Goal: Task Accomplishment & Management: Manage account settings

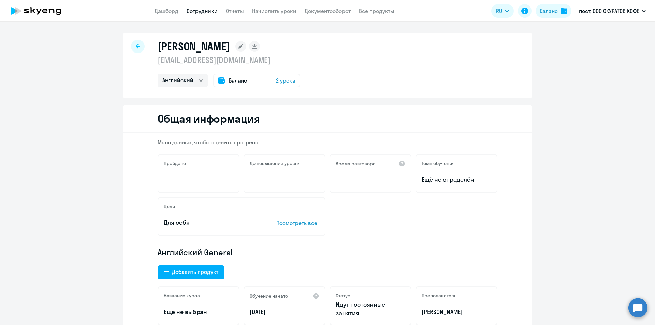
select select "english"
click at [155, 15] on app-menu-item-link "Дашборд" at bounding box center [166, 11] width 24 height 9
click at [167, 9] on link "Дашборд" at bounding box center [166, 11] width 24 height 7
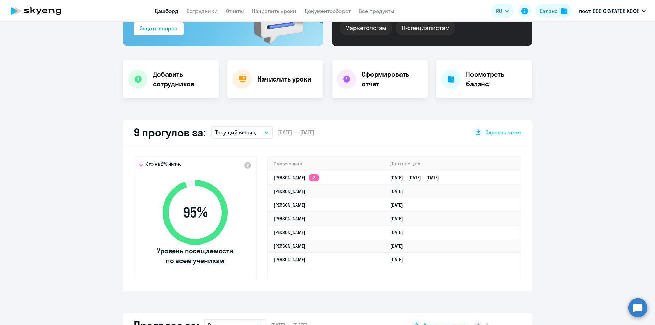
scroll to position [136, 0]
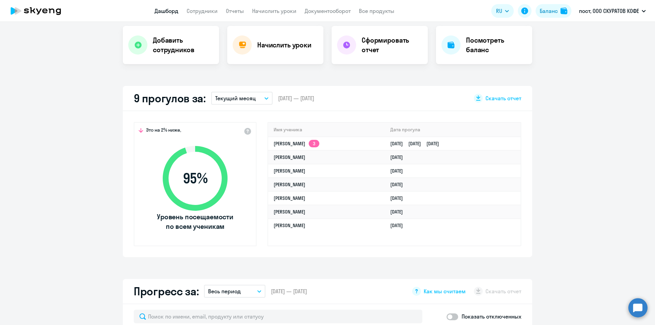
select select "30"
click at [392, 145] on link "[DATE] [DATE] [DATE]" at bounding box center [417, 143] width 54 height 6
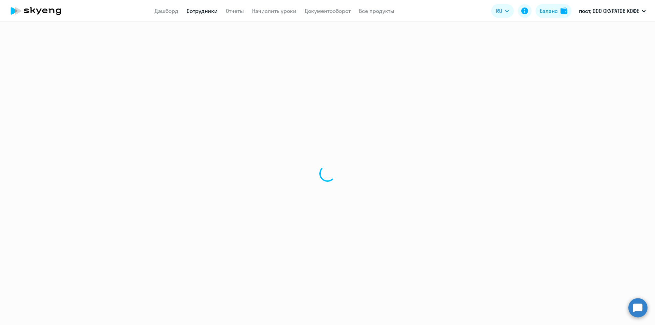
select select "english"
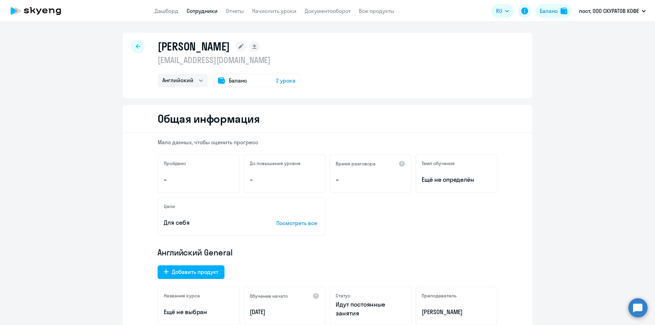
click at [208, 12] on link "Сотрудники" at bounding box center [201, 11] width 31 height 7
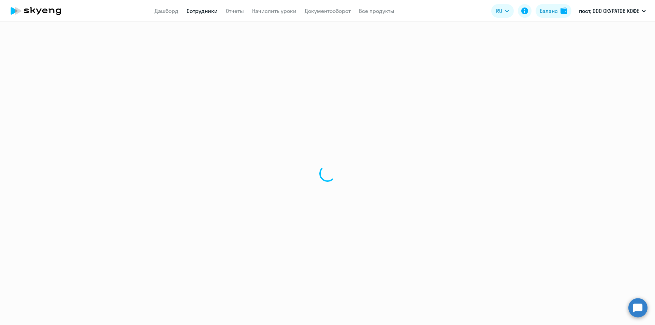
select select "30"
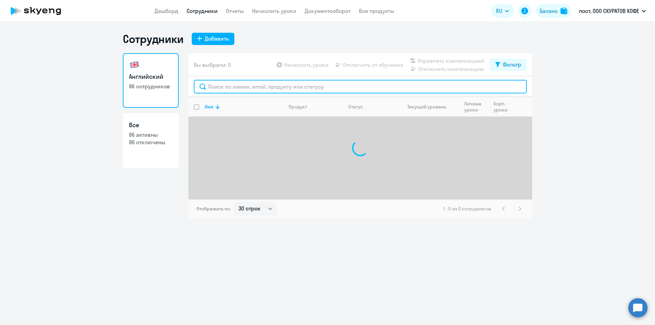
click at [358, 91] on input "text" at bounding box center [360, 87] width 333 height 14
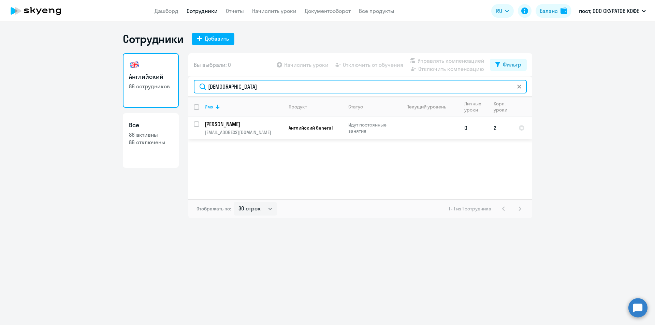
type input "[DEMOGRAPHIC_DATA]"
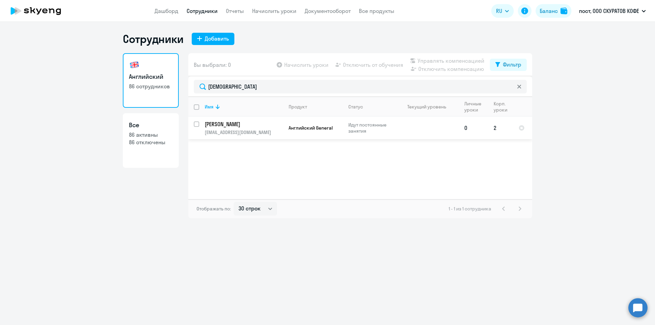
click at [195, 125] on input "select row 42261376" at bounding box center [201, 128] width 14 height 14
checkbox input "true"
click at [355, 68] on span "Отключить от обучения" at bounding box center [373, 65] width 60 height 8
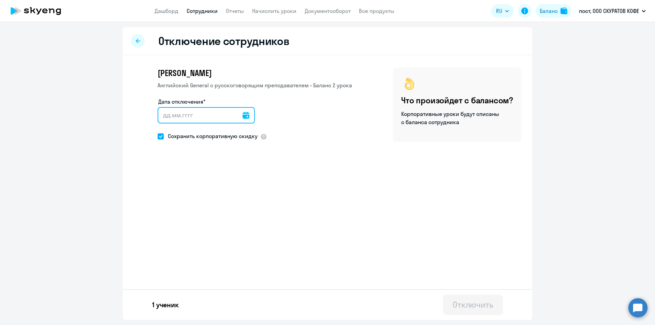
click at [199, 117] on input "Дата отключения*" at bounding box center [206, 115] width 97 height 16
click at [236, 117] on input "Дата отключения*" at bounding box center [206, 115] width 97 height 16
click at [238, 117] on input "Дата отключения*" at bounding box center [206, 115] width 97 height 16
click at [242, 117] on icon at bounding box center [245, 115] width 7 height 7
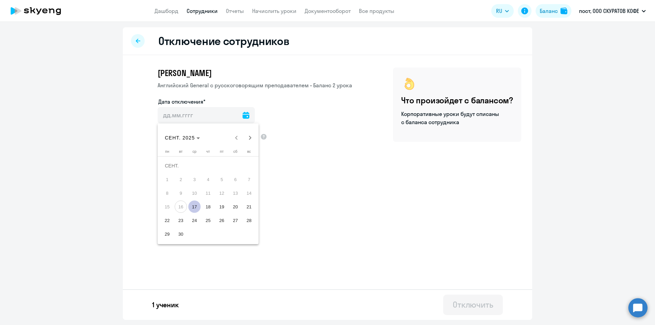
click at [196, 202] on span "17" at bounding box center [194, 206] width 12 height 12
type input "[DATE]"
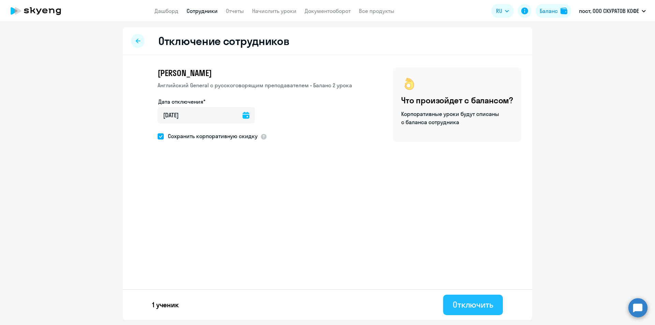
click at [499, 307] on button "Отключить" at bounding box center [473, 305] width 60 height 20
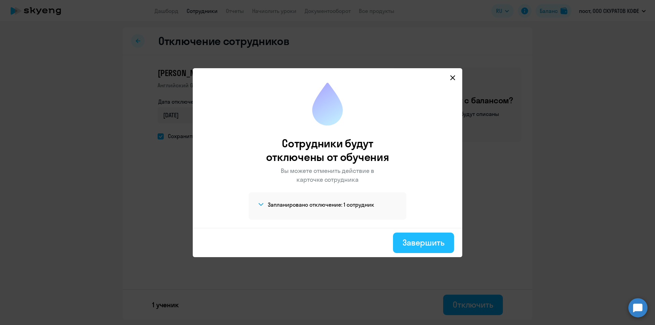
click at [421, 238] on div "Завершить" at bounding box center [423, 242] width 42 height 11
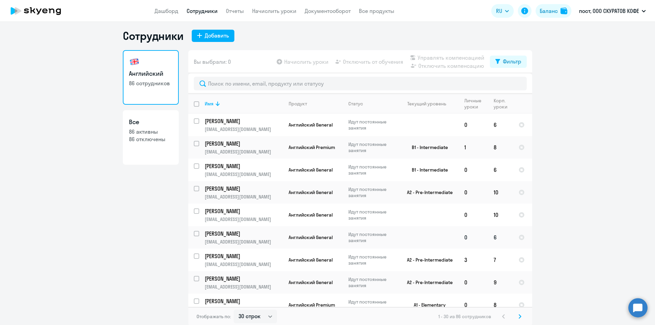
scroll to position [4, 0]
click at [260, 316] on select "30 строк 50 строк 100 строк" at bounding box center [255, 316] width 43 height 14
select select "100"
click at [234, 309] on select "30 строк 50 строк 100 строк" at bounding box center [255, 316] width 43 height 14
click at [307, 39] on div "Сотрудники Добавить" at bounding box center [327, 35] width 409 height 14
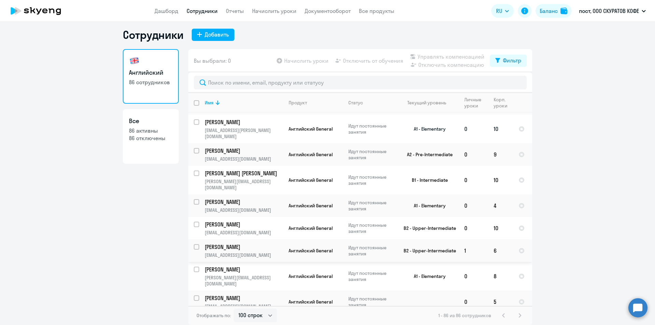
scroll to position [1773, 0]
click at [168, 10] on link "Дашборд" at bounding box center [166, 11] width 24 height 7
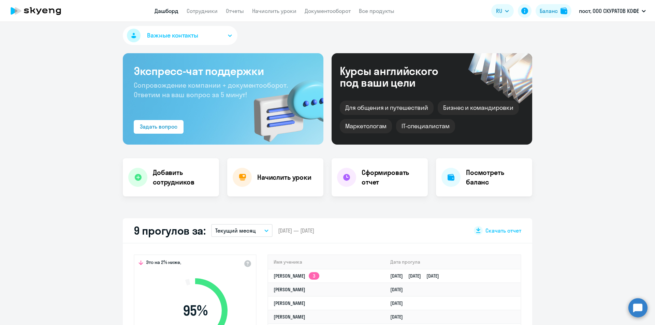
scroll to position [140, 0]
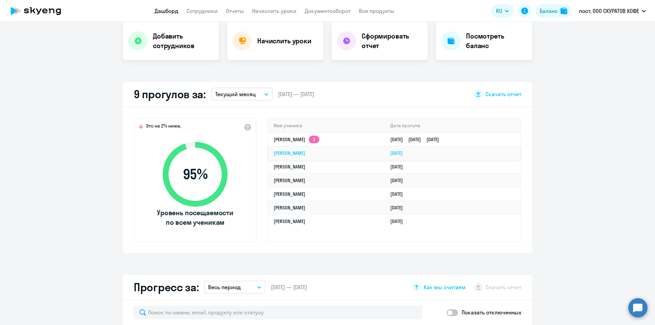
click at [390, 150] on link "[DATE]" at bounding box center [399, 153] width 18 height 6
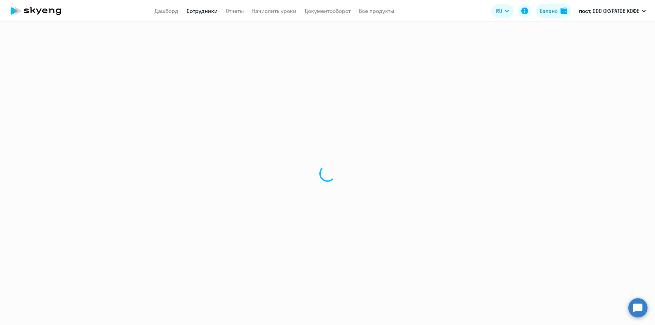
select select "english"
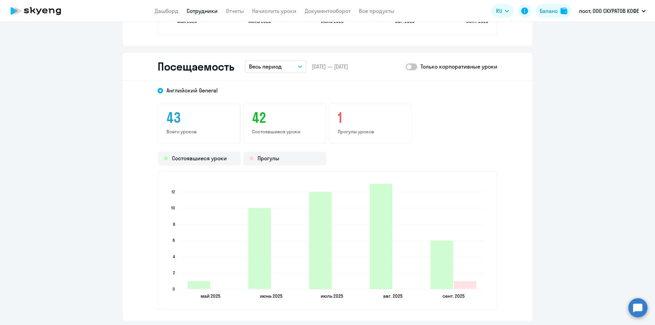
scroll to position [818, 0]
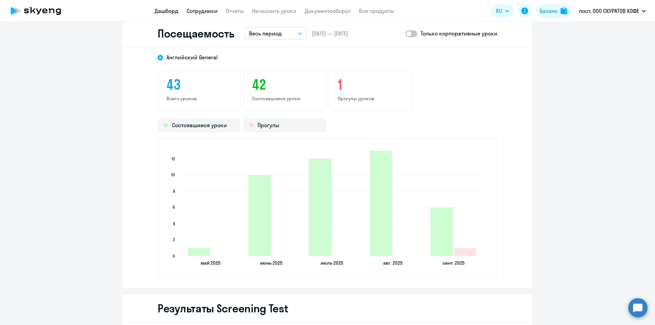
click at [158, 10] on link "Дашборд" at bounding box center [166, 11] width 24 height 7
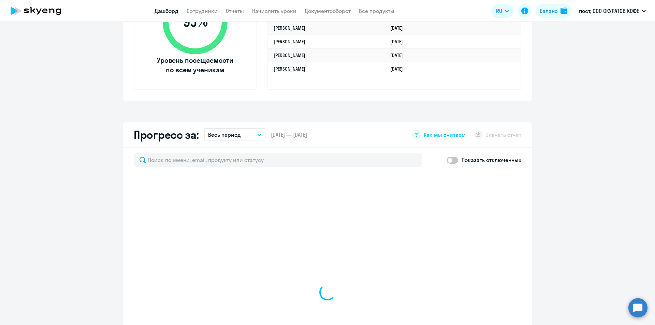
scroll to position [230, 0]
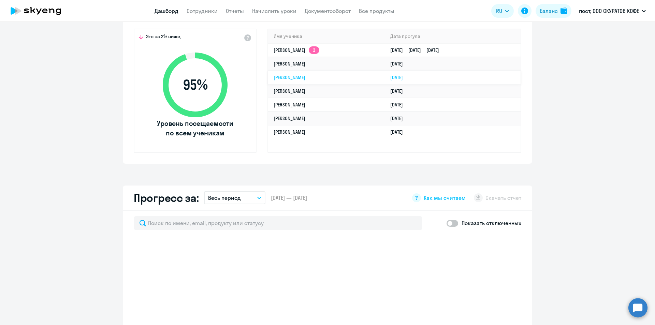
click at [350, 77] on td "[PERSON_NAME]" at bounding box center [326, 78] width 117 height 14
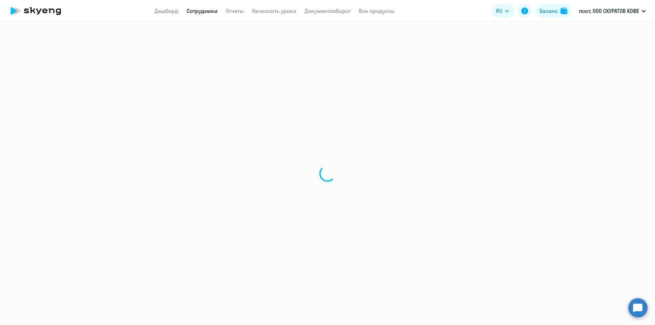
select select "english"
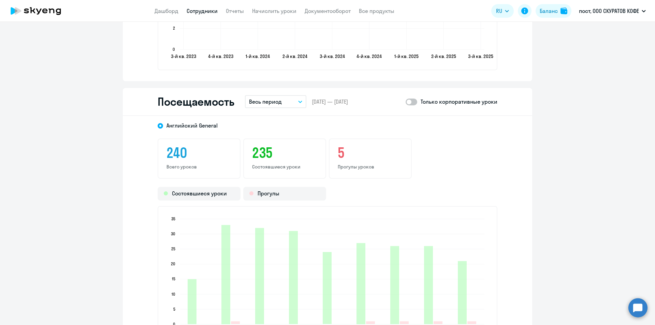
scroll to position [818, 0]
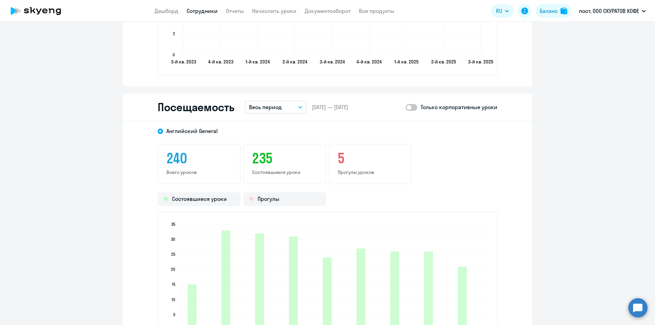
click at [298, 106] on icon "button" at bounding box center [300, 107] width 4 height 2
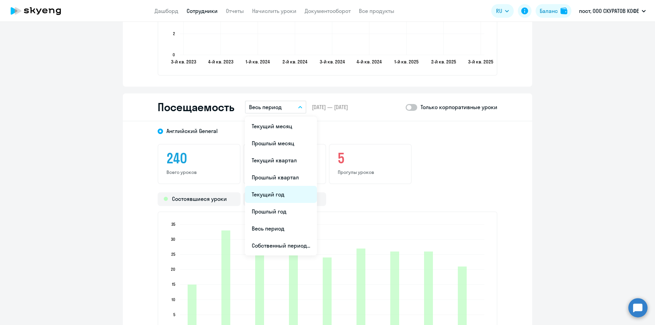
click at [294, 193] on li "Текущий год" at bounding box center [281, 194] width 72 height 17
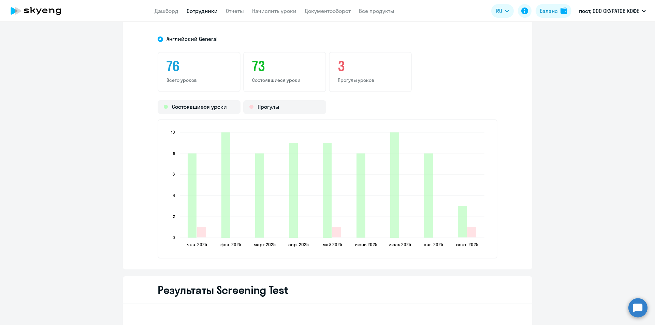
scroll to position [921, 0]
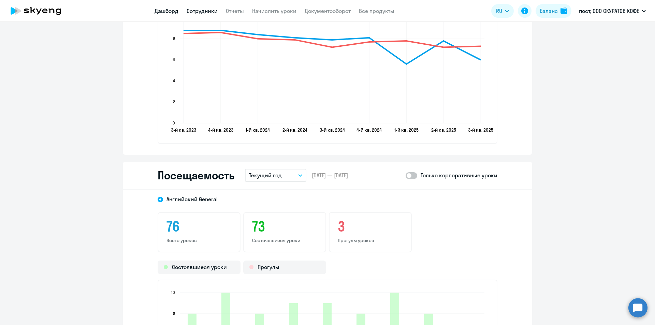
click at [177, 11] on link "Дашборд" at bounding box center [166, 11] width 24 height 7
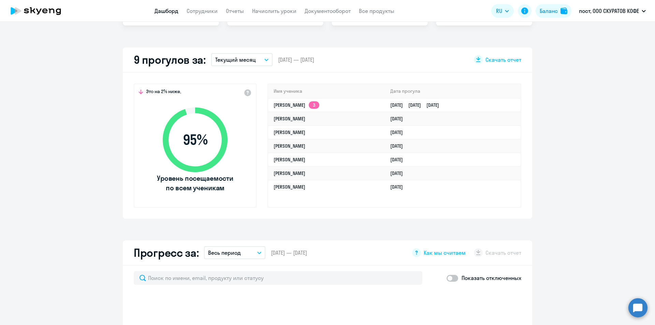
scroll to position [128, 0]
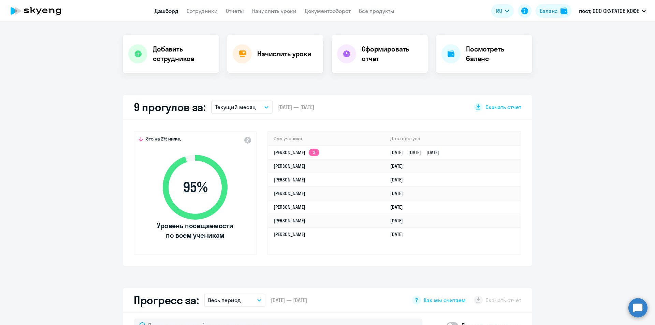
select select "30"
click at [270, 192] on td "[PERSON_NAME]" at bounding box center [326, 193] width 117 height 14
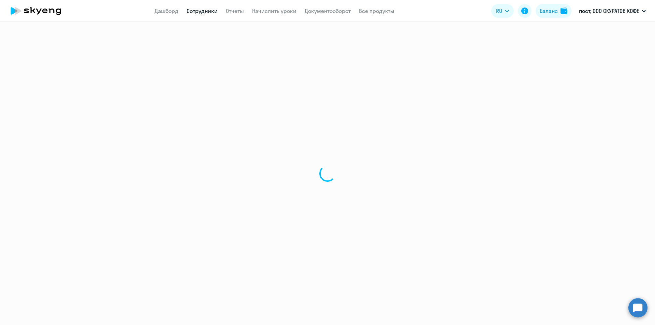
select select "english"
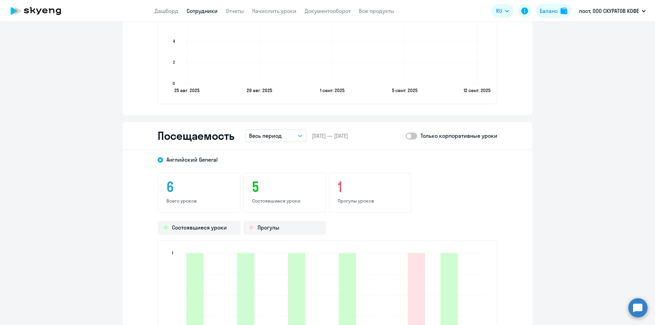
scroll to position [818, 0]
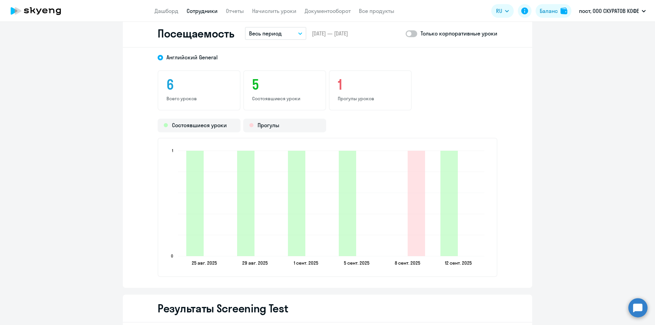
click at [173, 15] on app-header "Дашборд Сотрудники Отчеты Начислить уроки Документооборот Все продукты Дашборд …" at bounding box center [327, 11] width 655 height 22
click at [172, 14] on app-menu-item-link "Дашборд" at bounding box center [166, 11] width 24 height 9
click at [178, 9] on link "Дашборд" at bounding box center [166, 11] width 24 height 7
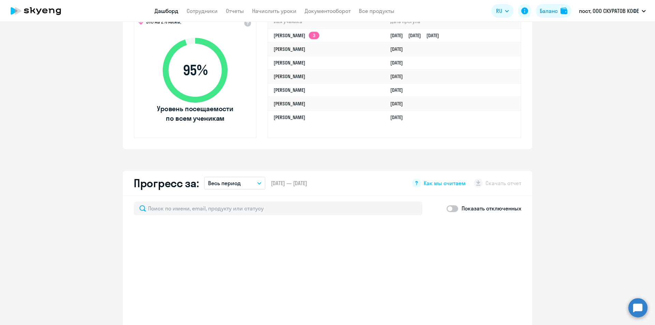
scroll to position [196, 0]
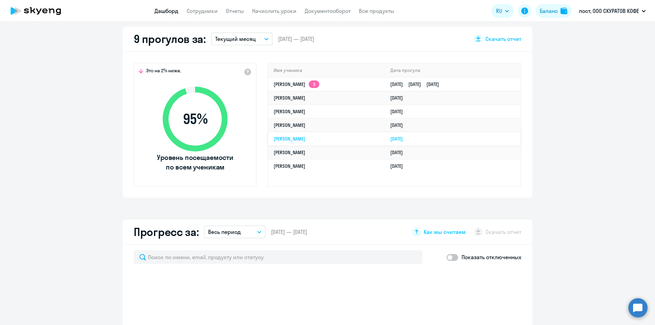
click at [299, 137] on link "[PERSON_NAME]" at bounding box center [289, 139] width 32 height 6
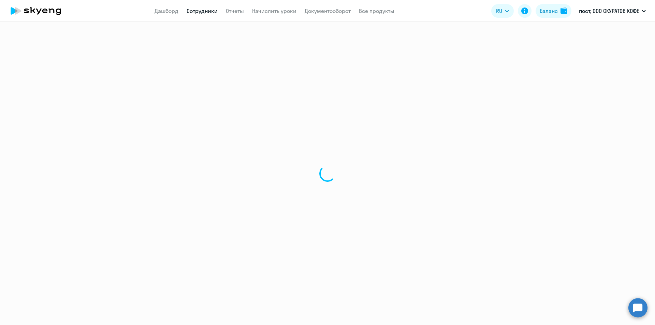
select select "english"
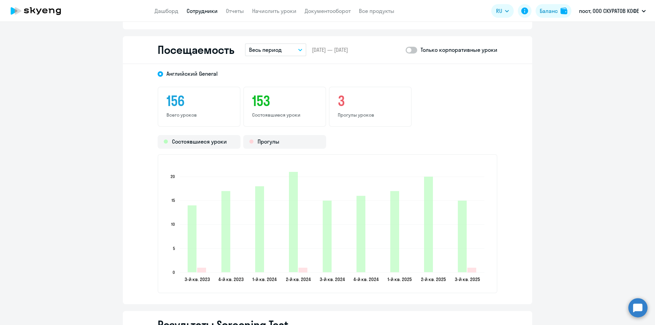
scroll to position [818, 0]
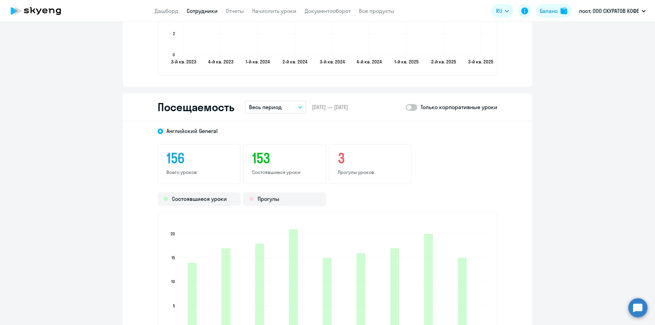
click at [264, 108] on p "Весь период" at bounding box center [265, 107] width 33 height 8
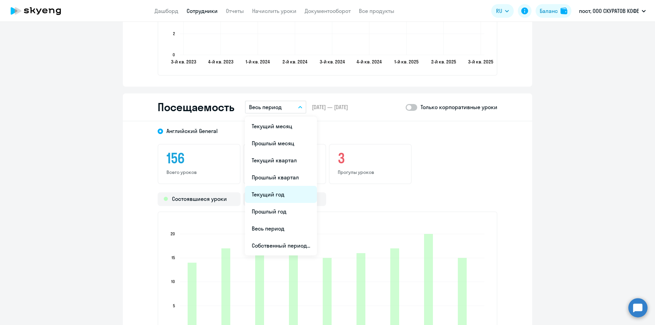
click at [274, 193] on li "Текущий год" at bounding box center [281, 194] width 72 height 17
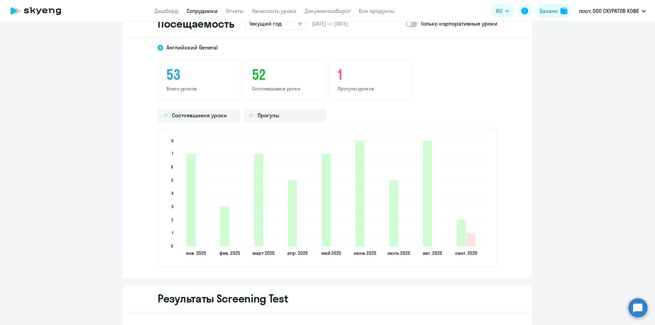
scroll to position [886, 0]
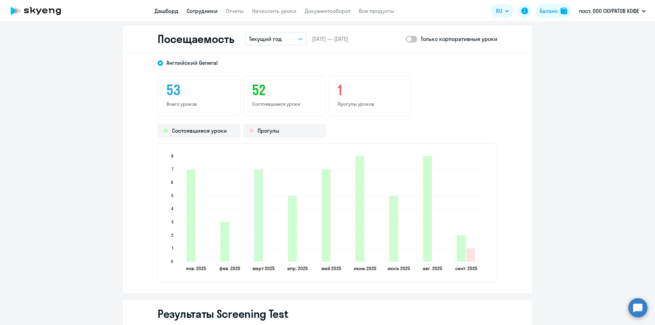
click at [165, 13] on link "Дашборд" at bounding box center [166, 11] width 24 height 7
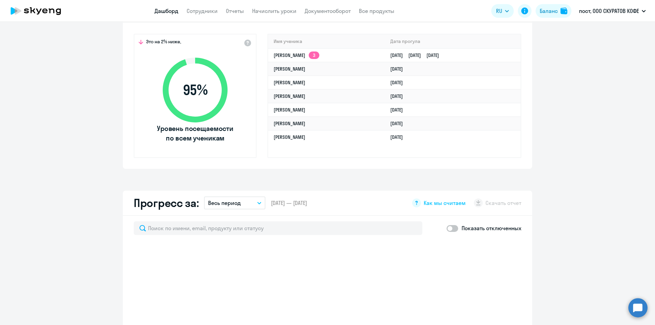
scroll to position [162, 0]
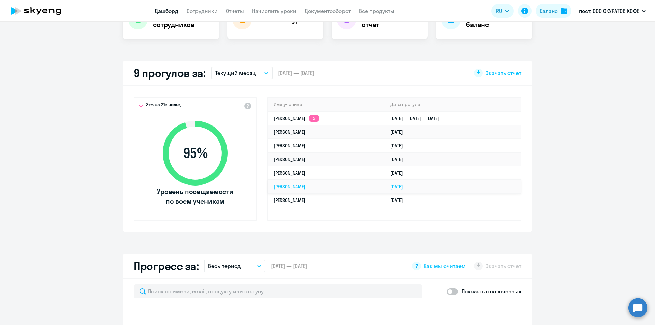
click at [320, 193] on td "[PERSON_NAME]" at bounding box center [326, 187] width 117 height 14
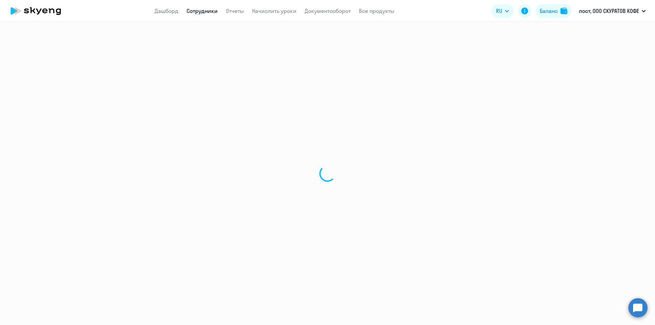
select select "english"
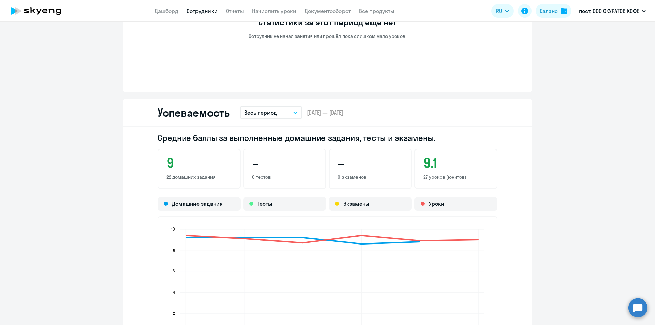
scroll to position [375, 0]
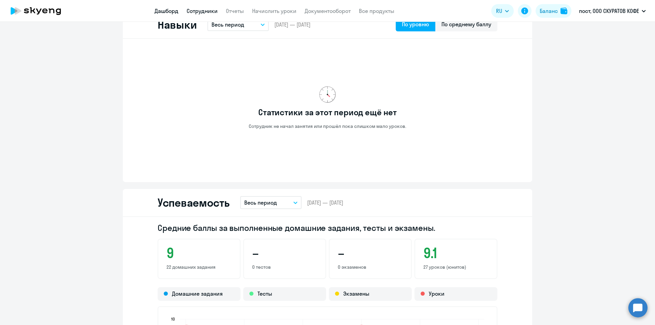
click at [176, 10] on link "Дашборд" at bounding box center [166, 11] width 24 height 7
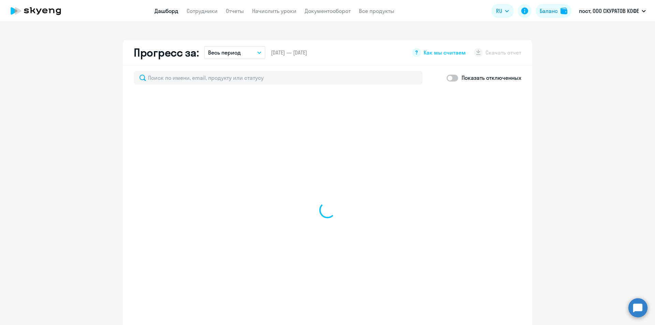
scroll to position [423, 0]
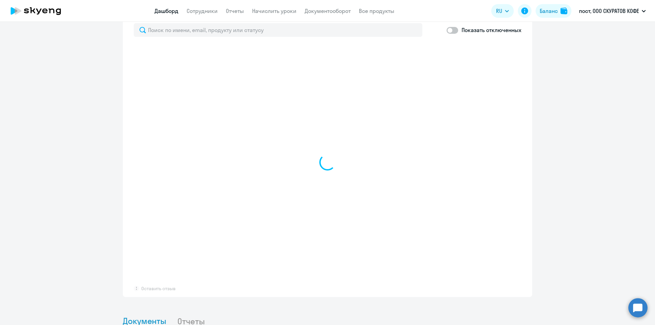
select select "30"
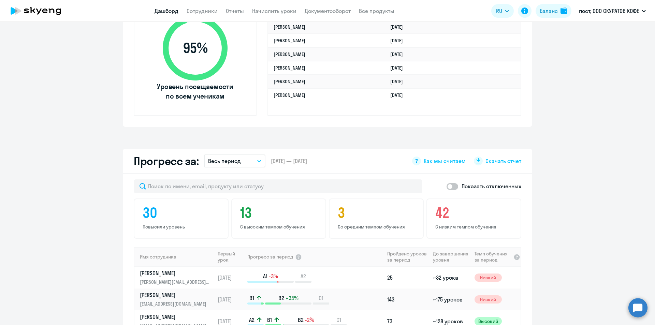
scroll to position [218, 0]
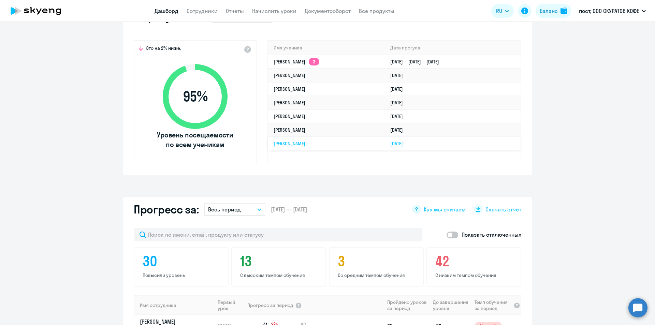
click at [305, 146] on link "[PERSON_NAME]" at bounding box center [289, 143] width 32 height 6
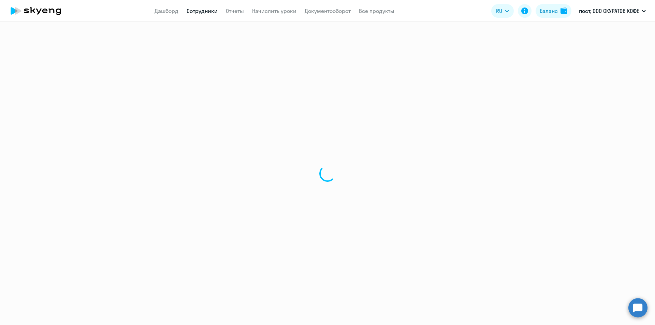
select select "english"
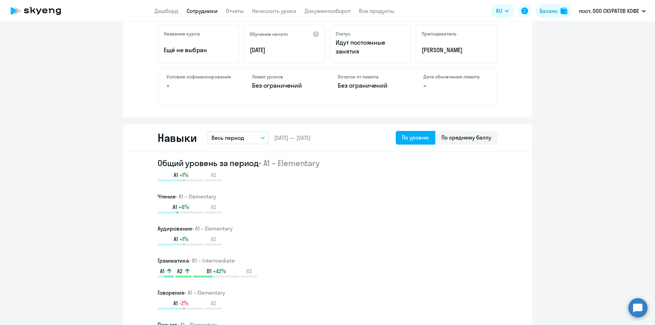
scroll to position [239, 0]
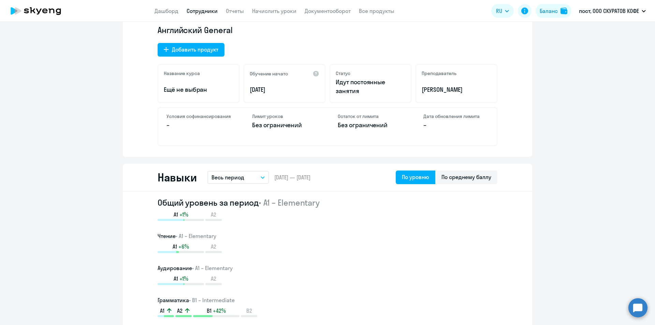
click at [169, 4] on app-header "Дашборд Сотрудники Отчеты Начислить уроки Документооборот Все продукты Дашборд …" at bounding box center [327, 11] width 655 height 22
click at [174, 11] on link "Дашборд" at bounding box center [166, 11] width 24 height 7
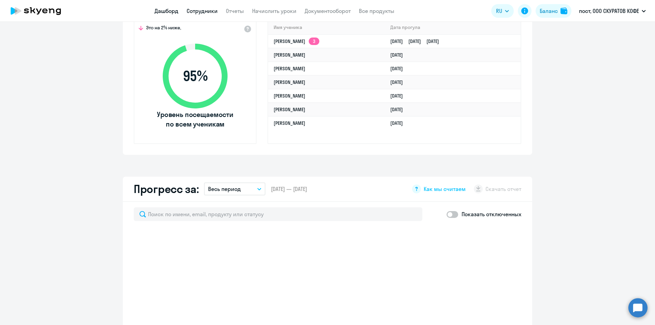
click at [209, 9] on link "Сотрудники" at bounding box center [201, 11] width 31 height 7
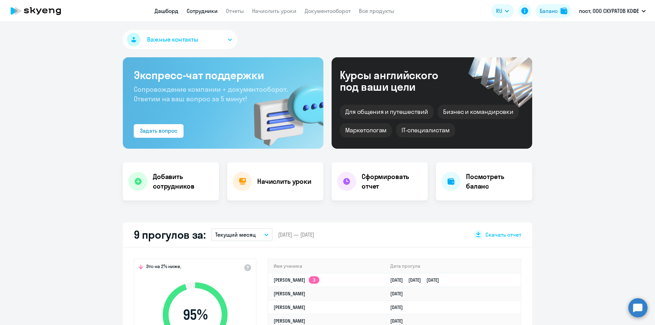
select select "30"
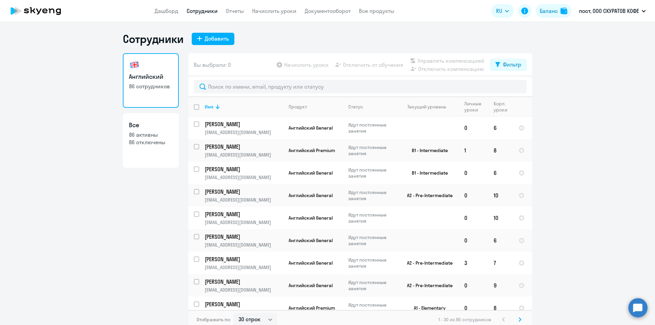
click at [182, 7] on nav "Дашборд Сотрудники Отчеты Начислить уроки Документооборот Все продукты" at bounding box center [274, 11] width 240 height 9
click at [163, 8] on link "Дашборд" at bounding box center [166, 11] width 24 height 7
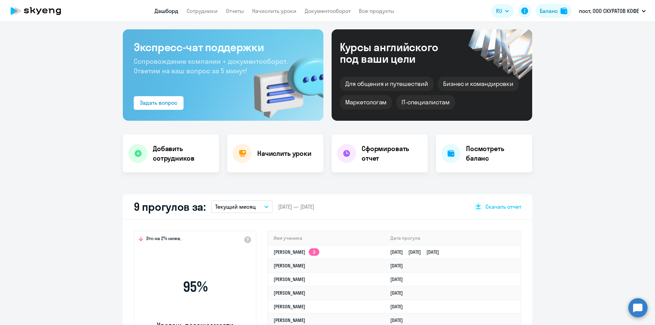
scroll to position [205, 0]
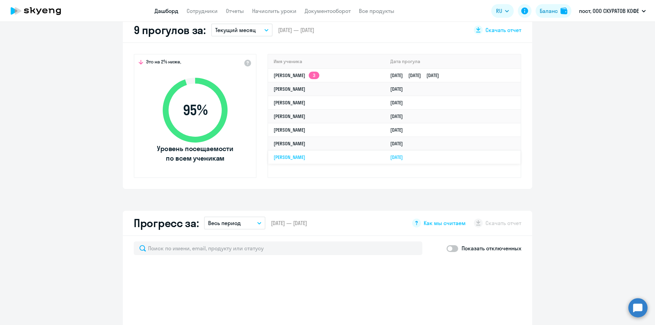
click at [305, 157] on link "[PERSON_NAME]" at bounding box center [289, 157] width 32 height 6
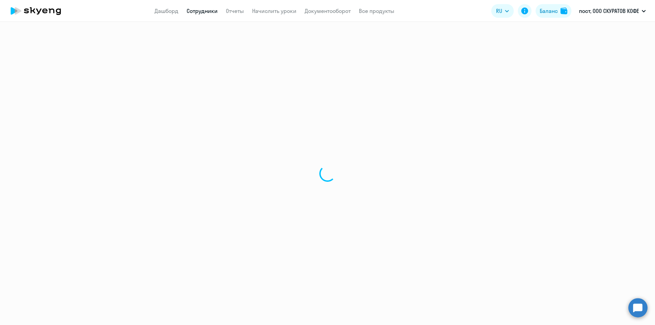
select select "english"
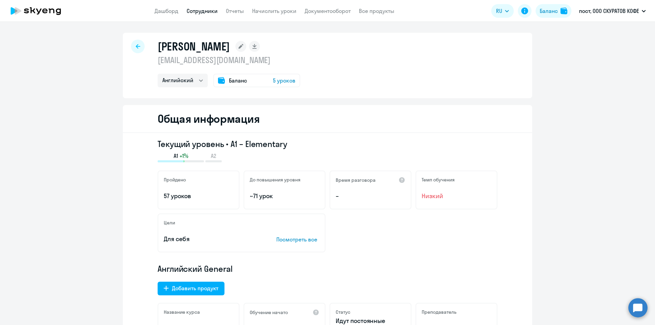
click at [178, 48] on h1 "[PERSON_NAME]" at bounding box center [194, 47] width 72 height 14
copy h1 "[PERSON_NAME]"
click at [167, 12] on link "Дашборд" at bounding box center [166, 11] width 24 height 7
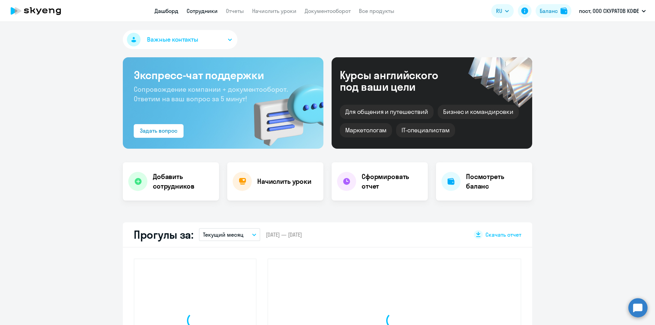
click at [206, 9] on link "Сотрудники" at bounding box center [201, 11] width 31 height 7
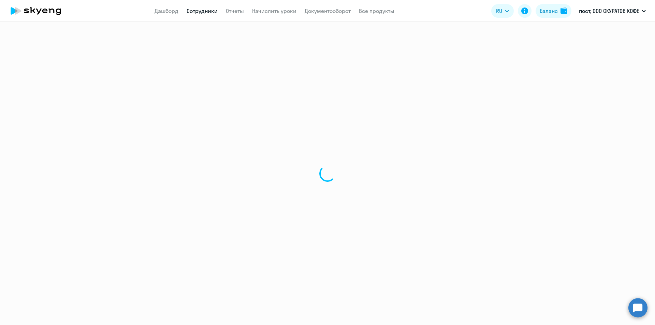
select select "30"
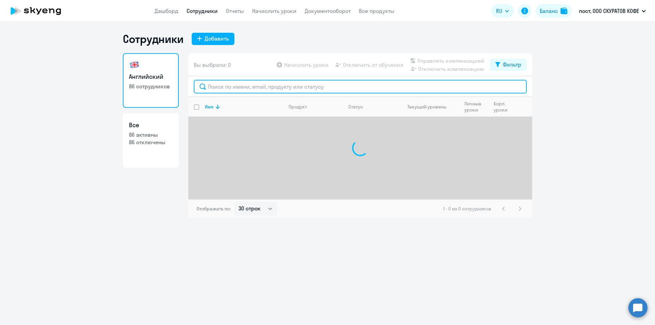
click at [367, 85] on input "text" at bounding box center [360, 87] width 333 height 14
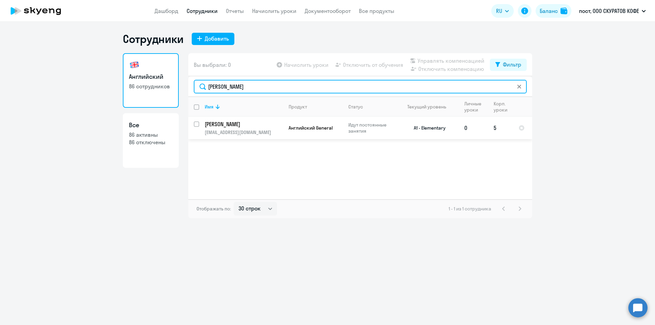
type input "[PERSON_NAME]"
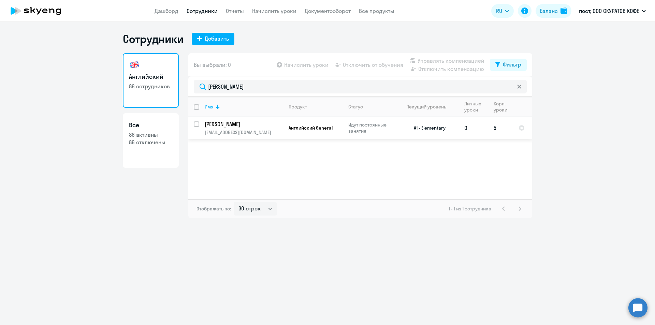
click at [200, 123] on td "[PERSON_NAME] [EMAIL_ADDRESS][DOMAIN_NAME]" at bounding box center [241, 128] width 84 height 23
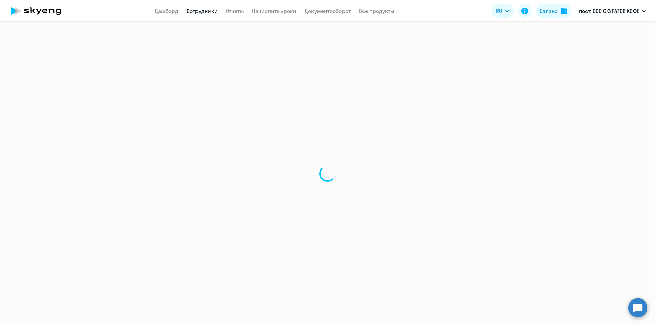
select select "english"
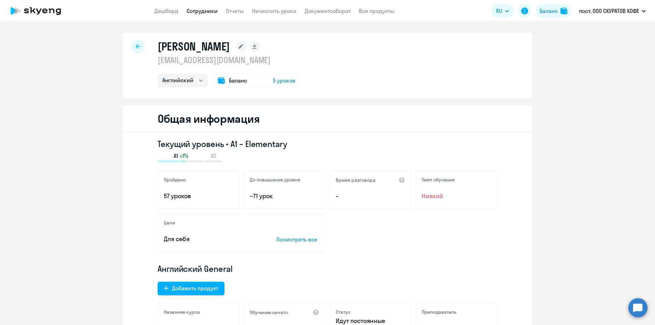
click at [136, 46] on icon at bounding box center [138, 46] width 4 height 5
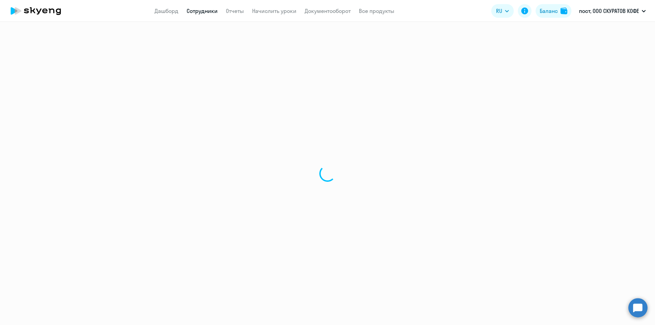
select select "30"
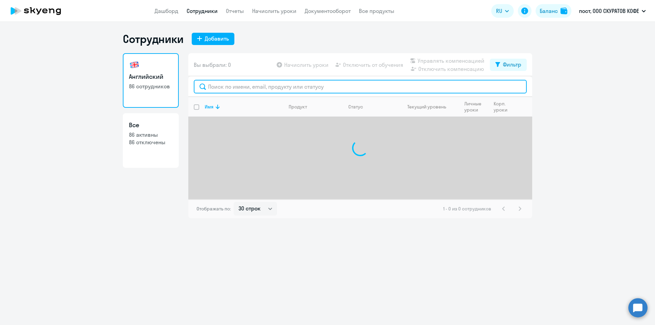
click at [315, 88] on input "text" at bounding box center [360, 87] width 333 height 14
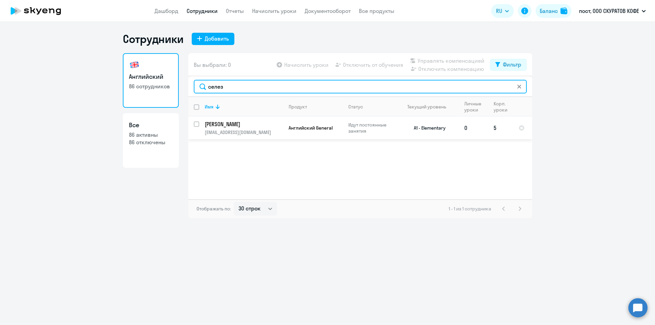
type input "селез"
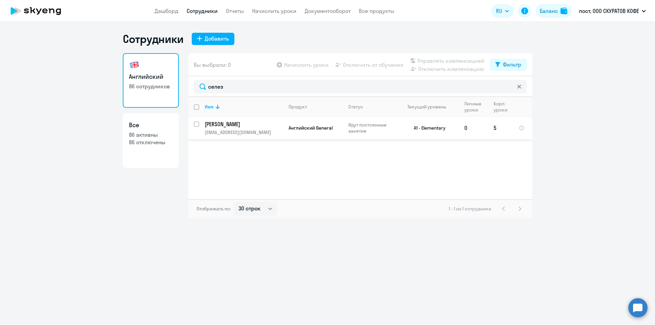
click at [197, 122] on input "select row 25158600" at bounding box center [201, 128] width 14 height 14
checkbox input "true"
click at [380, 66] on span "Отключить от обучения" at bounding box center [373, 65] width 60 height 8
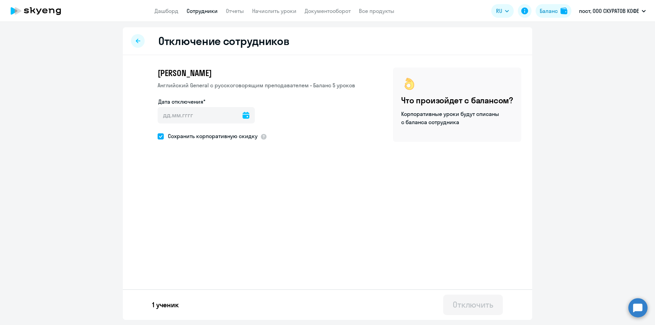
click at [242, 115] on icon at bounding box center [245, 115] width 7 height 7
click at [196, 205] on span "17" at bounding box center [194, 206] width 12 height 12
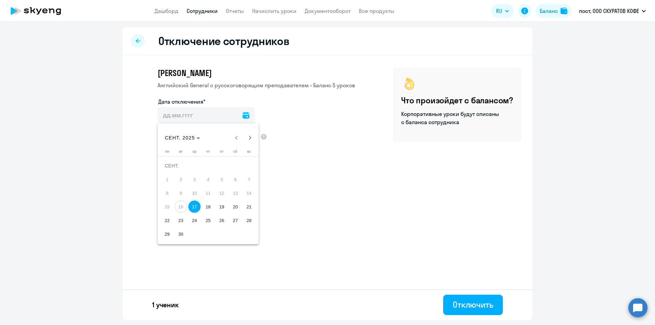
type input "[DATE]"
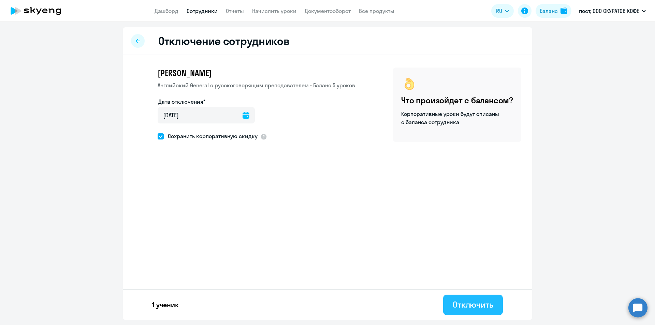
click at [493, 310] on button "Отключить" at bounding box center [473, 305] width 60 height 20
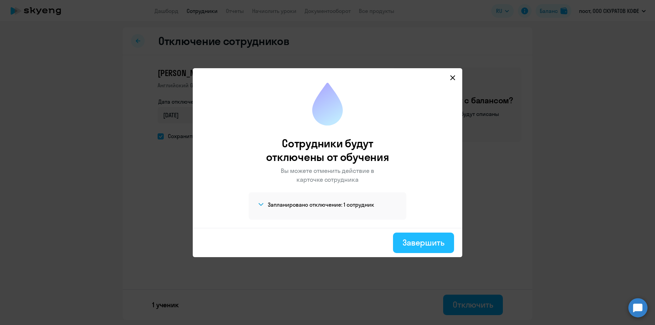
click at [422, 244] on div "Завершить" at bounding box center [423, 242] width 42 height 11
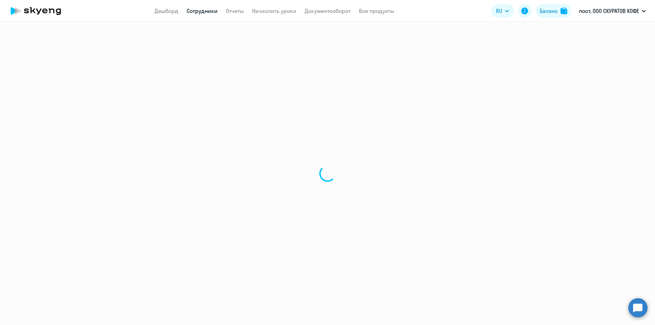
select select "30"
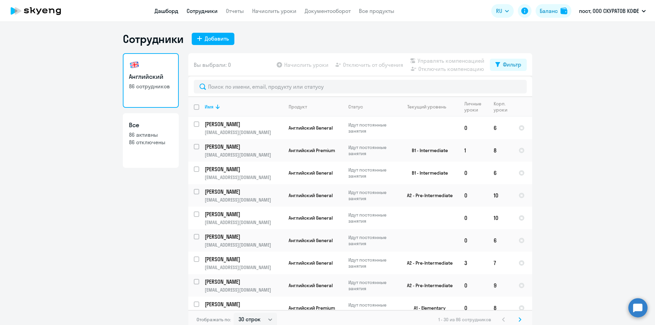
click at [162, 10] on link "Дашборд" at bounding box center [166, 11] width 24 height 7
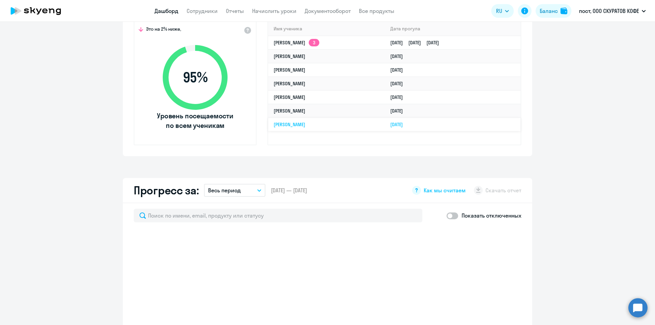
scroll to position [239, 0]
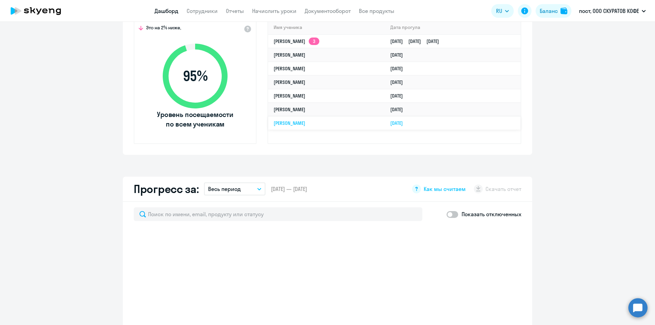
click at [385, 118] on td "[DATE]" at bounding box center [453, 122] width 136 height 13
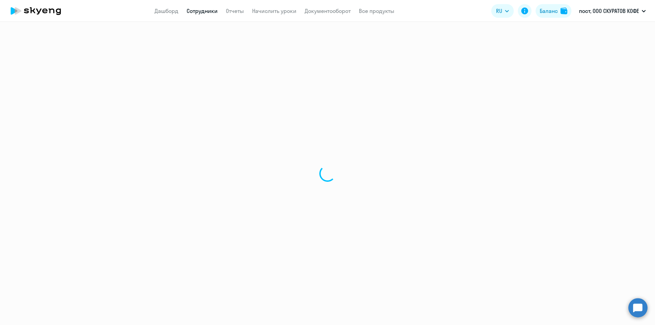
select select "english"
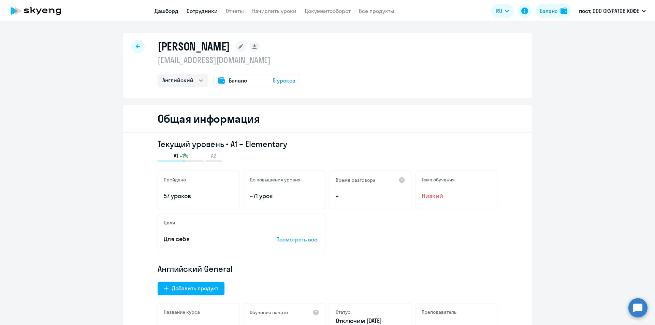
click at [158, 9] on link "Дашборд" at bounding box center [166, 11] width 24 height 7
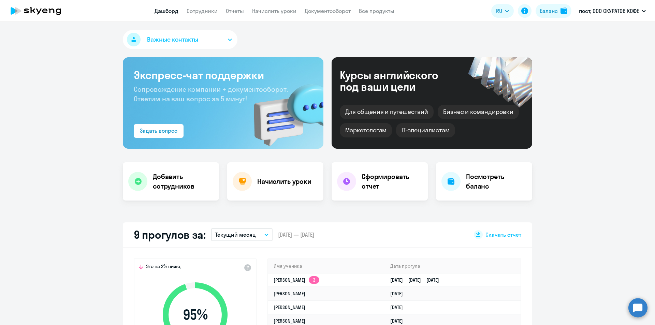
select select "30"
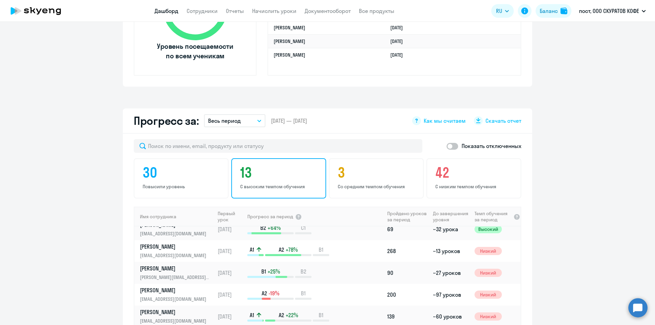
scroll to position [102, 0]
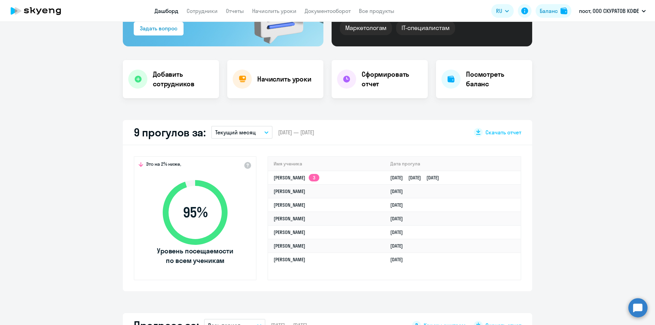
click at [284, 130] on span "[DATE] — [DATE]" at bounding box center [296, 133] width 36 height 8
click at [285, 128] on div "9 прогулов за: Текущий месяц – [DATE] — [DATE] Скачать отчет" at bounding box center [327, 132] width 409 height 25
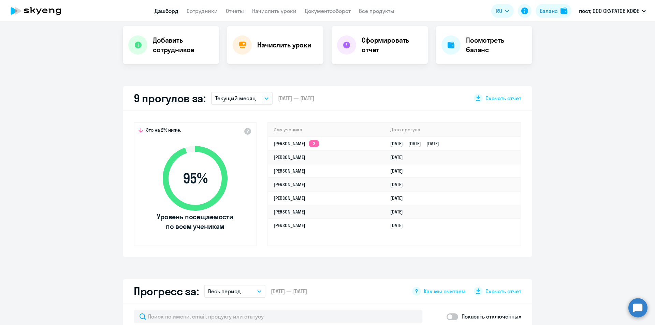
scroll to position [0, 0]
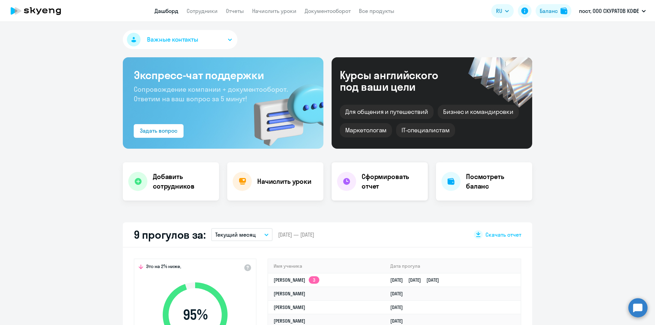
click at [386, 186] on h4 "Сформировать отчет" at bounding box center [391, 181] width 61 height 19
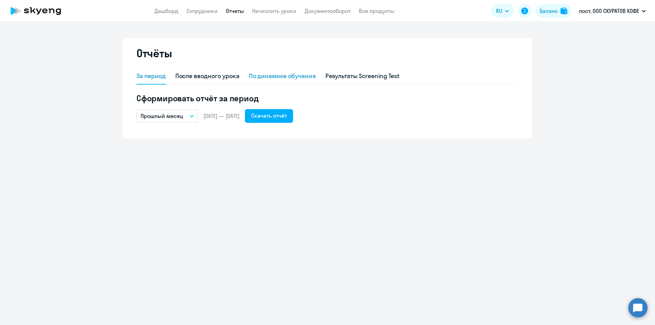
click at [287, 77] on div "По динамике обучения" at bounding box center [282, 76] width 67 height 9
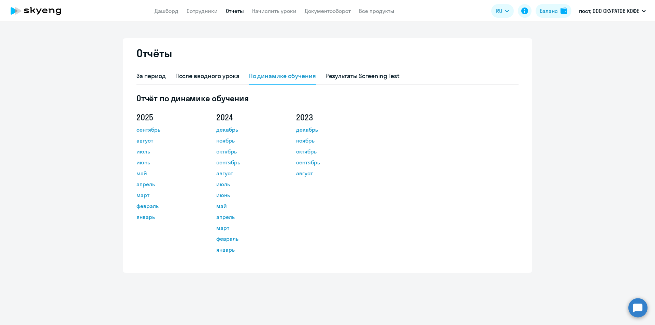
click at [148, 132] on link "сентябрь" at bounding box center [166, 129] width 61 height 8
click at [197, 80] on div "После вводного урока" at bounding box center [207, 76] width 64 height 9
select select "10"
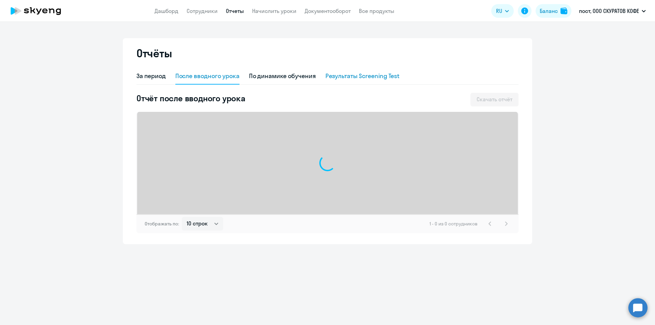
click at [370, 78] on div "Результаты Screening Test" at bounding box center [362, 76] width 74 height 9
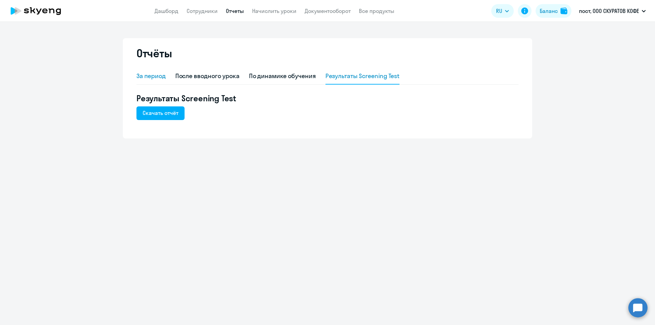
click at [155, 76] on div "За период" at bounding box center [150, 76] width 29 height 9
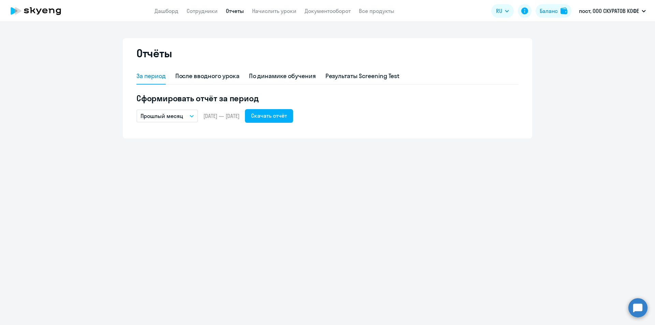
click at [166, 113] on p "Прошлый месяц" at bounding box center [161, 116] width 43 height 8
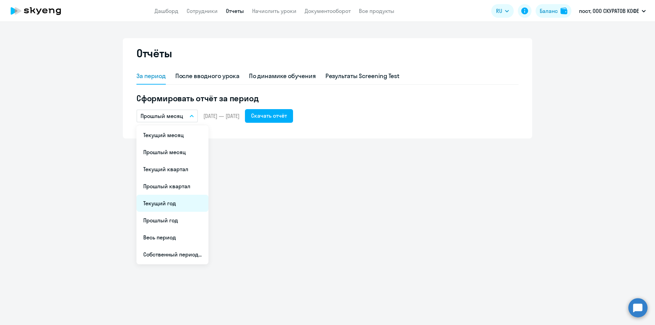
click at [187, 207] on li "Текущий год" at bounding box center [172, 203] width 72 height 17
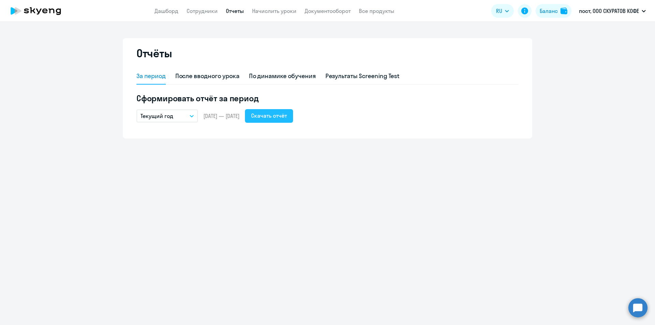
click at [287, 119] on div "Скачать отчёт" at bounding box center [269, 115] width 36 height 8
